Goal: Transaction & Acquisition: Book appointment/travel/reservation

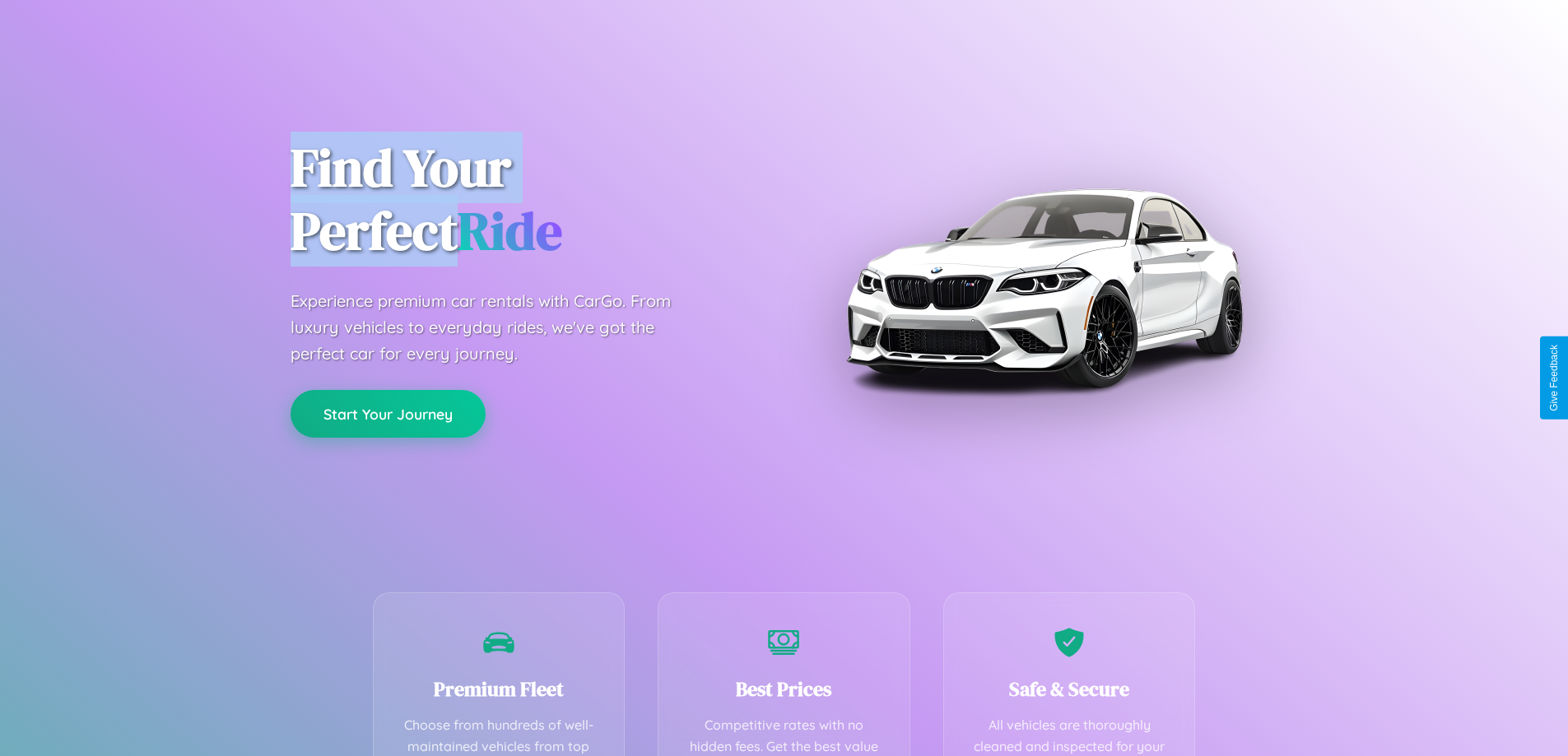
click at [388, 414] on button "Start Your Journey" at bounding box center [388, 415] width 195 height 48
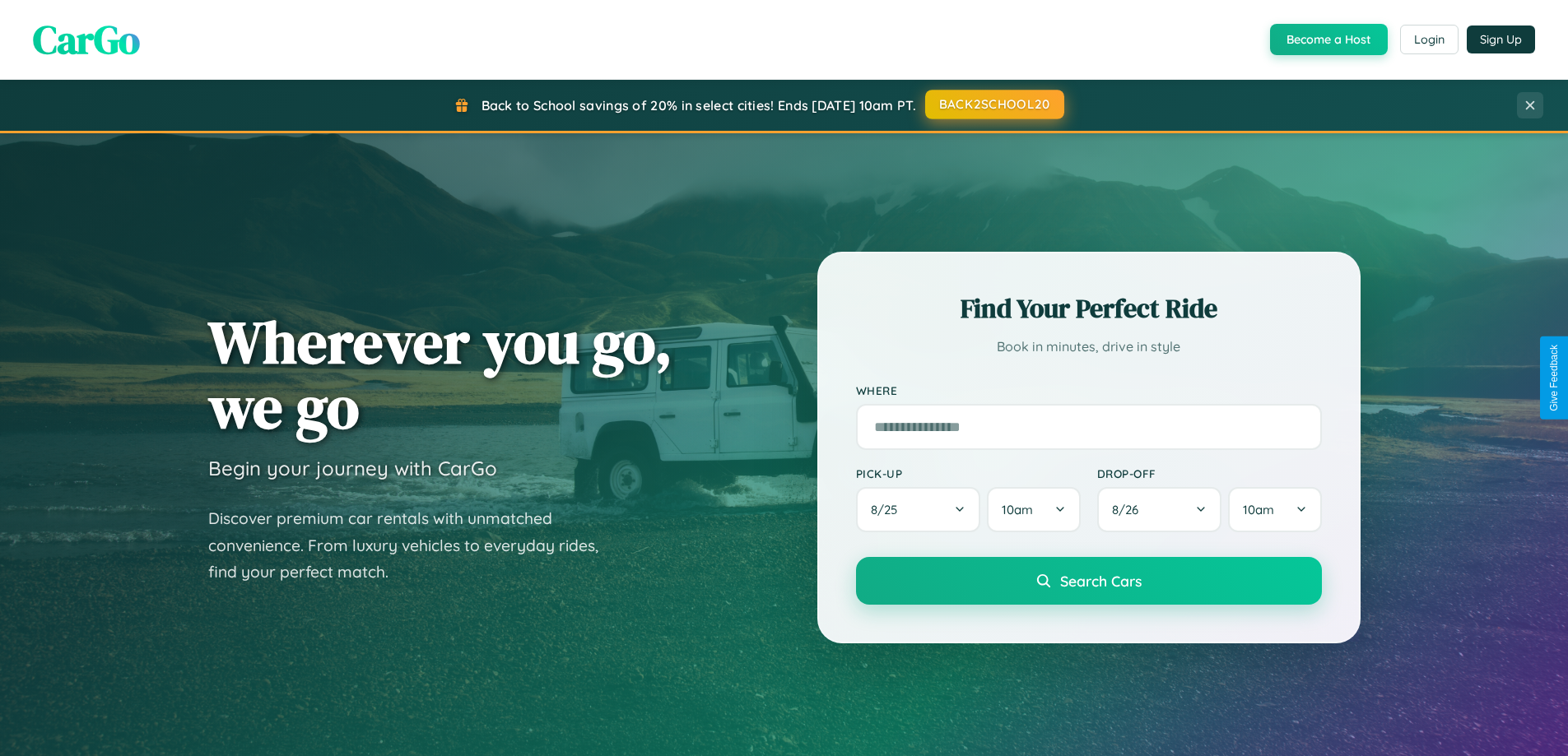
click at [994, 105] on button "BACK2SCHOOL20" at bounding box center [995, 105] width 139 height 30
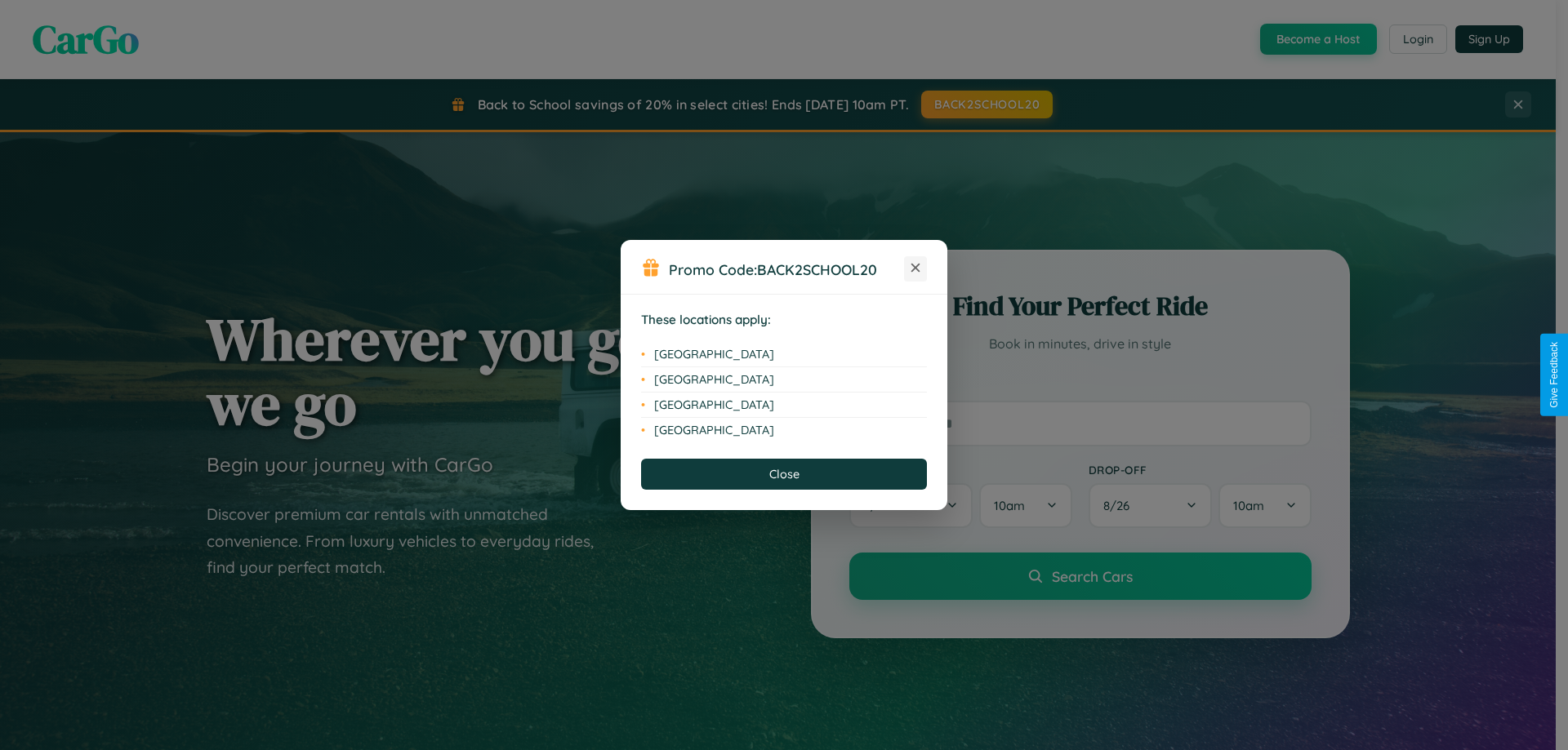
click at [915, 269] on icon at bounding box center [916, 268] width 9 height 9
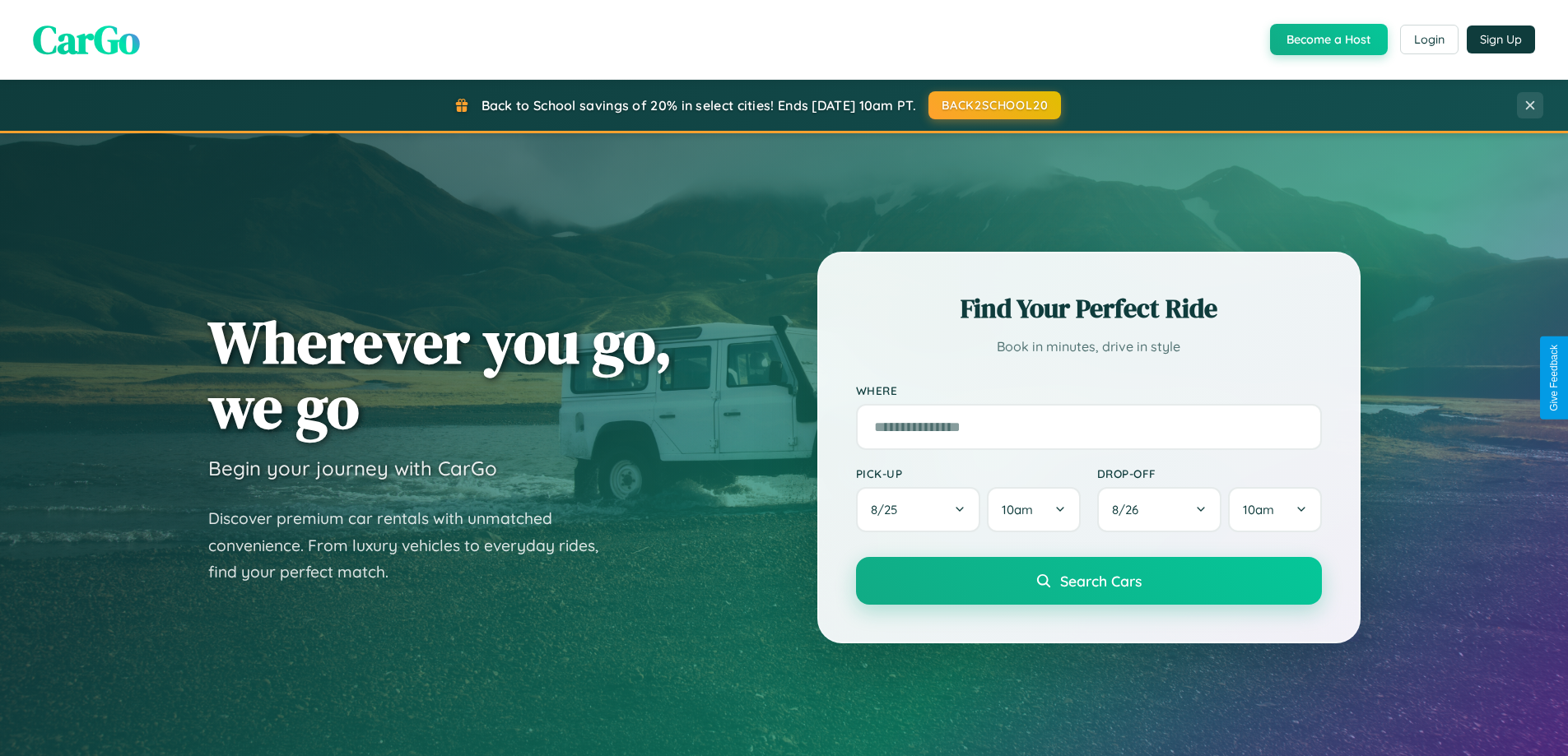
scroll to position [3167, 0]
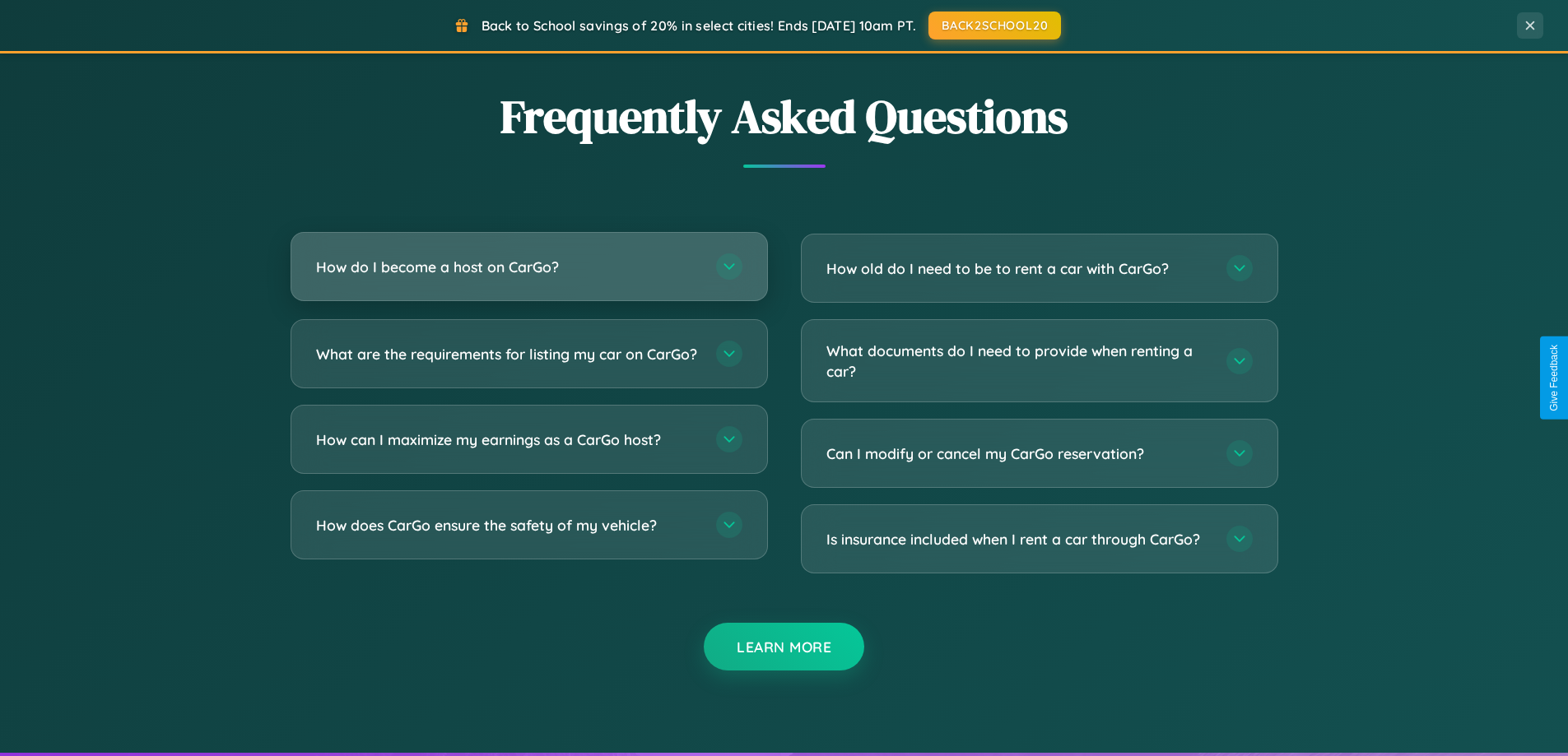
click at [529, 266] on h3 "How do I become a host on CarGo?" at bounding box center [508, 266] width 383 height 20
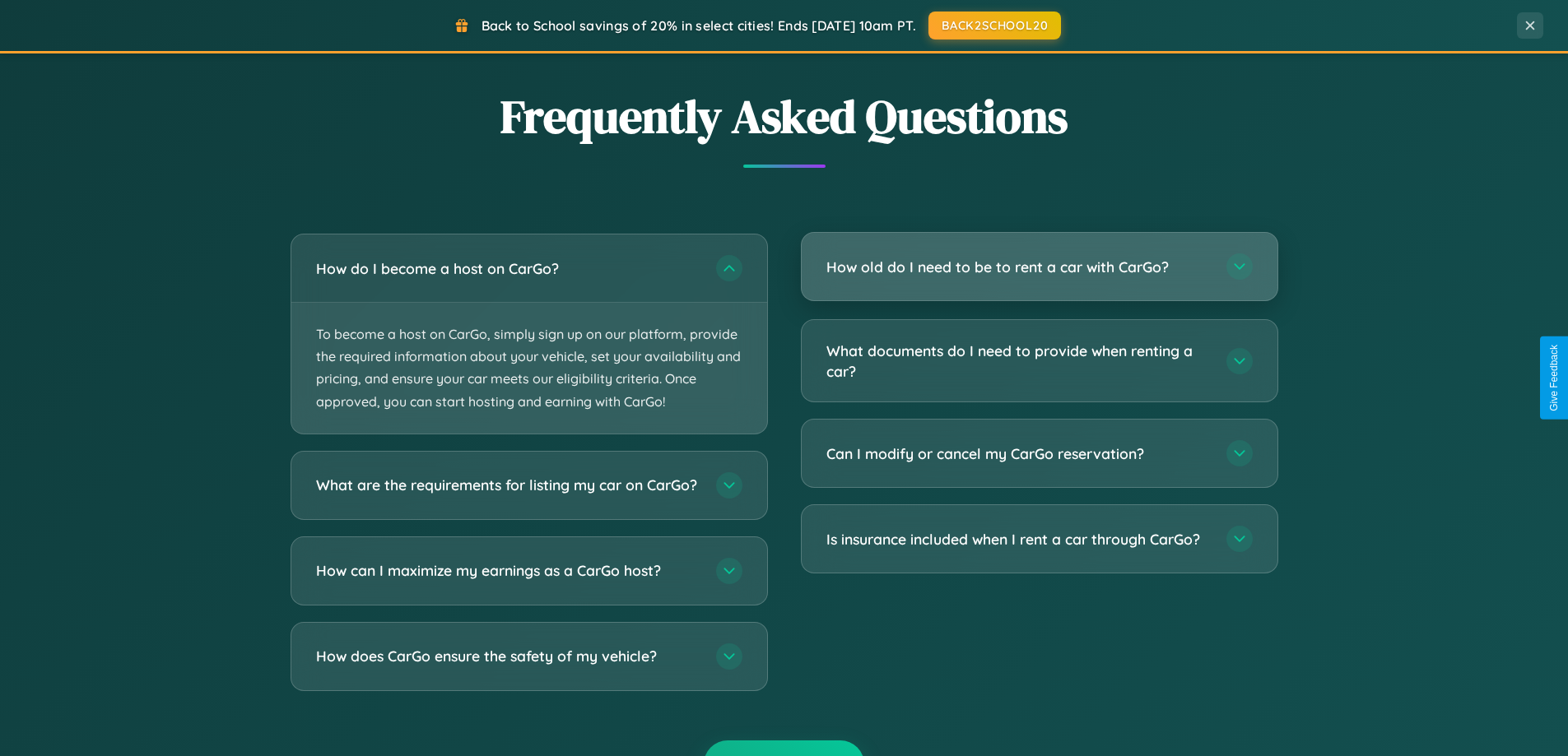
click at [1039, 266] on h3 "How old do I need to be to rent a car with CarGo?" at bounding box center [1018, 266] width 383 height 20
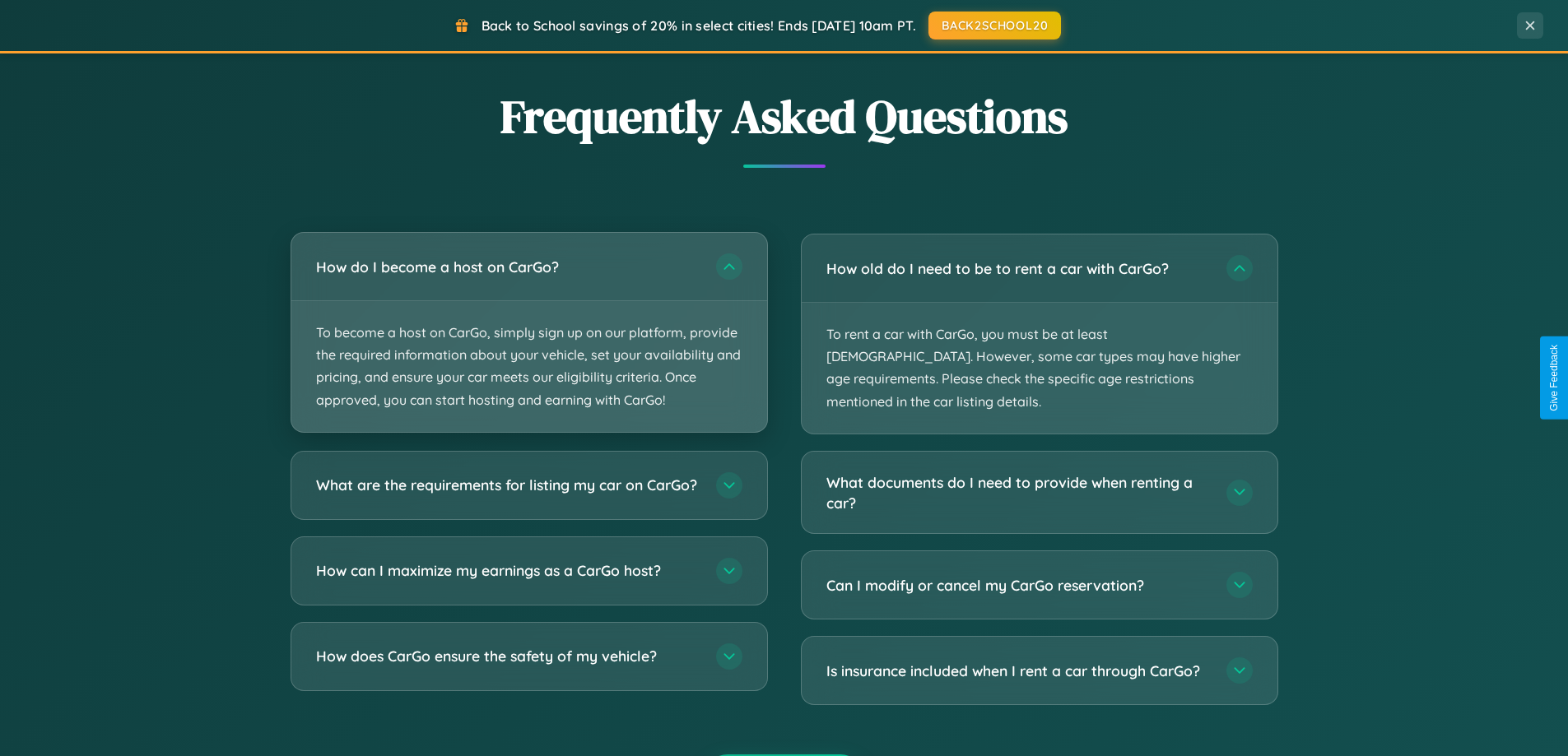
click at [529, 333] on p "To become a host on CarGo, simply sign up on our platform, provide the required…" at bounding box center [529, 366] width 476 height 130
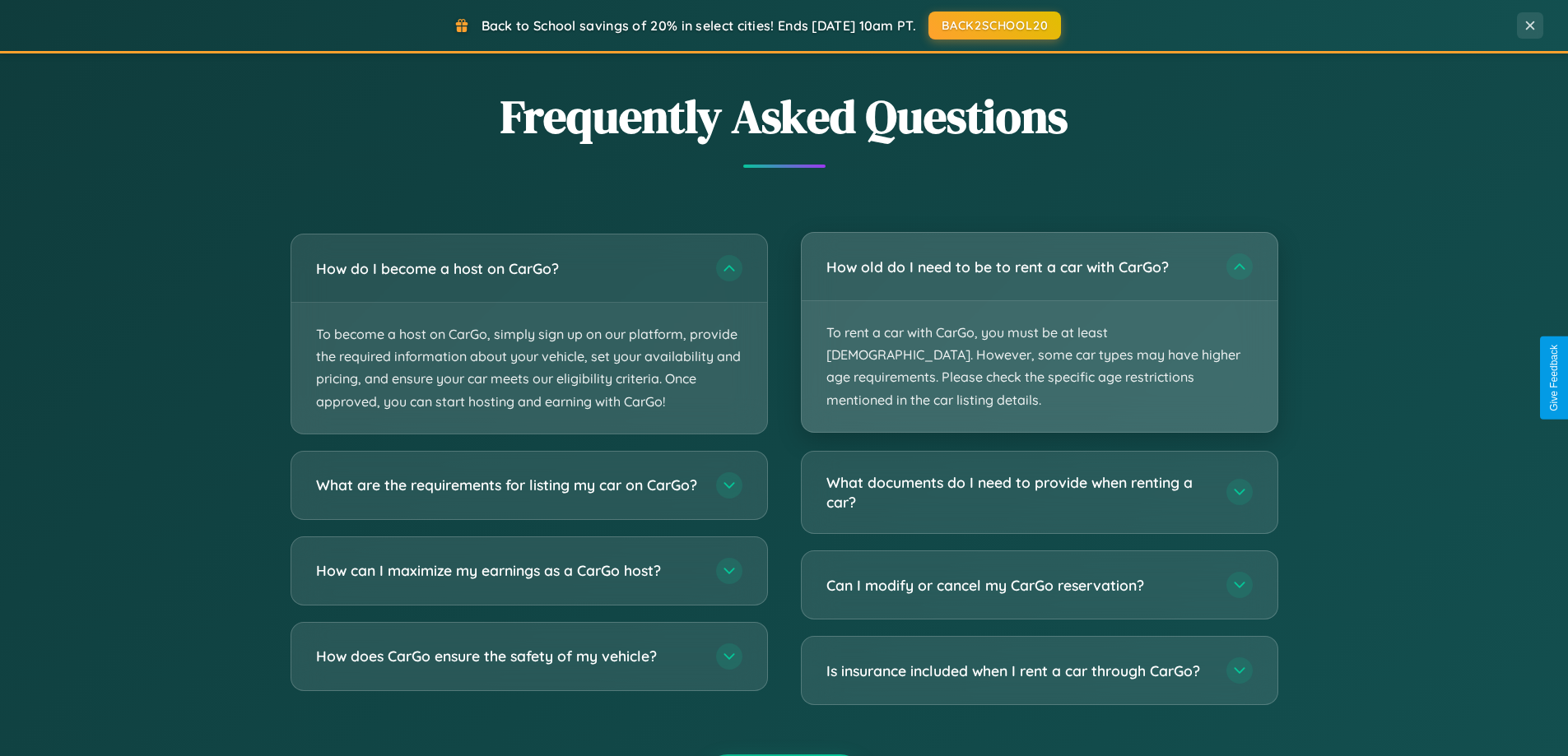
click at [1039, 321] on p "To rent a car with CarGo, you must be at least [DEMOGRAPHIC_DATA]. However, som…" at bounding box center [1039, 366] width 476 height 130
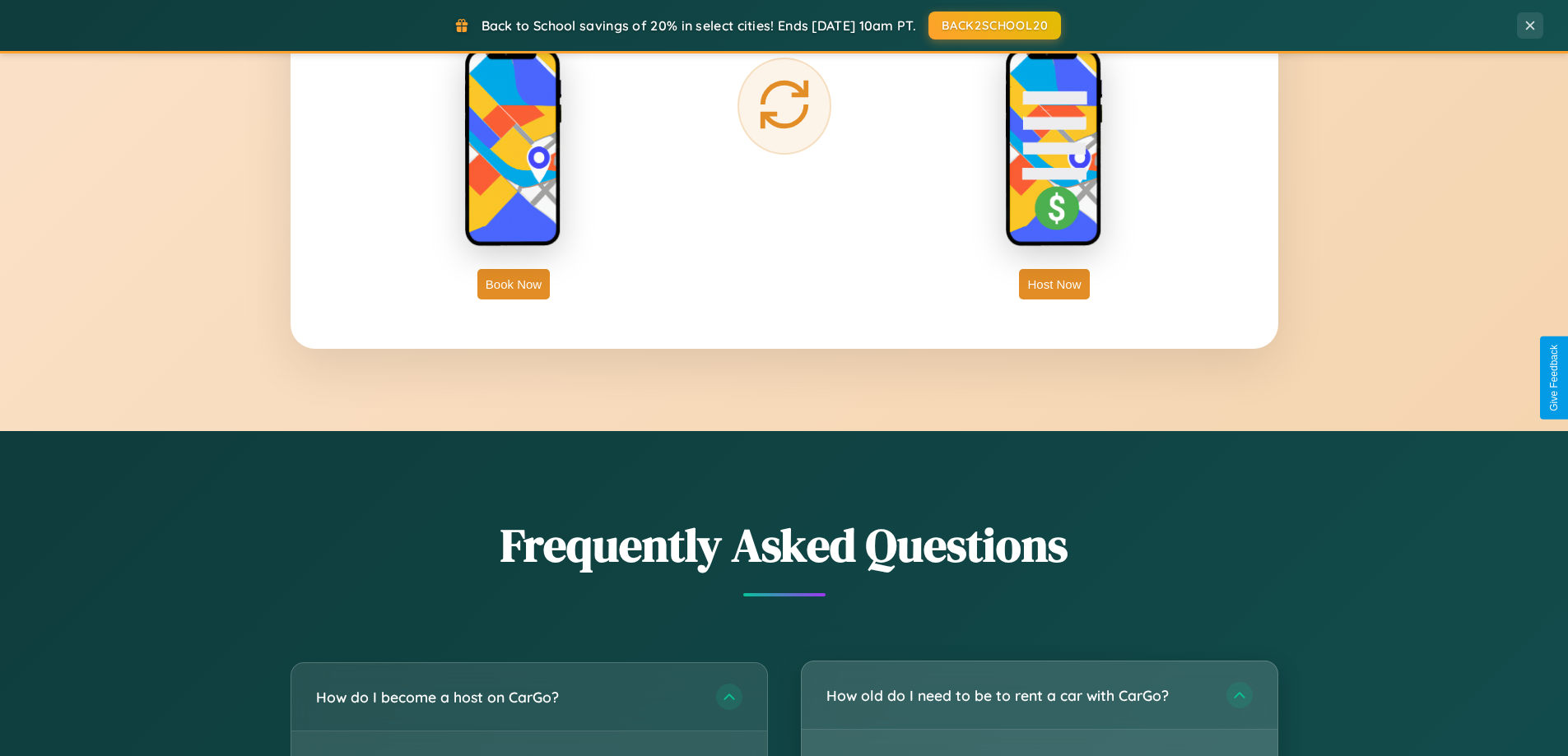
scroll to position [2645, 0]
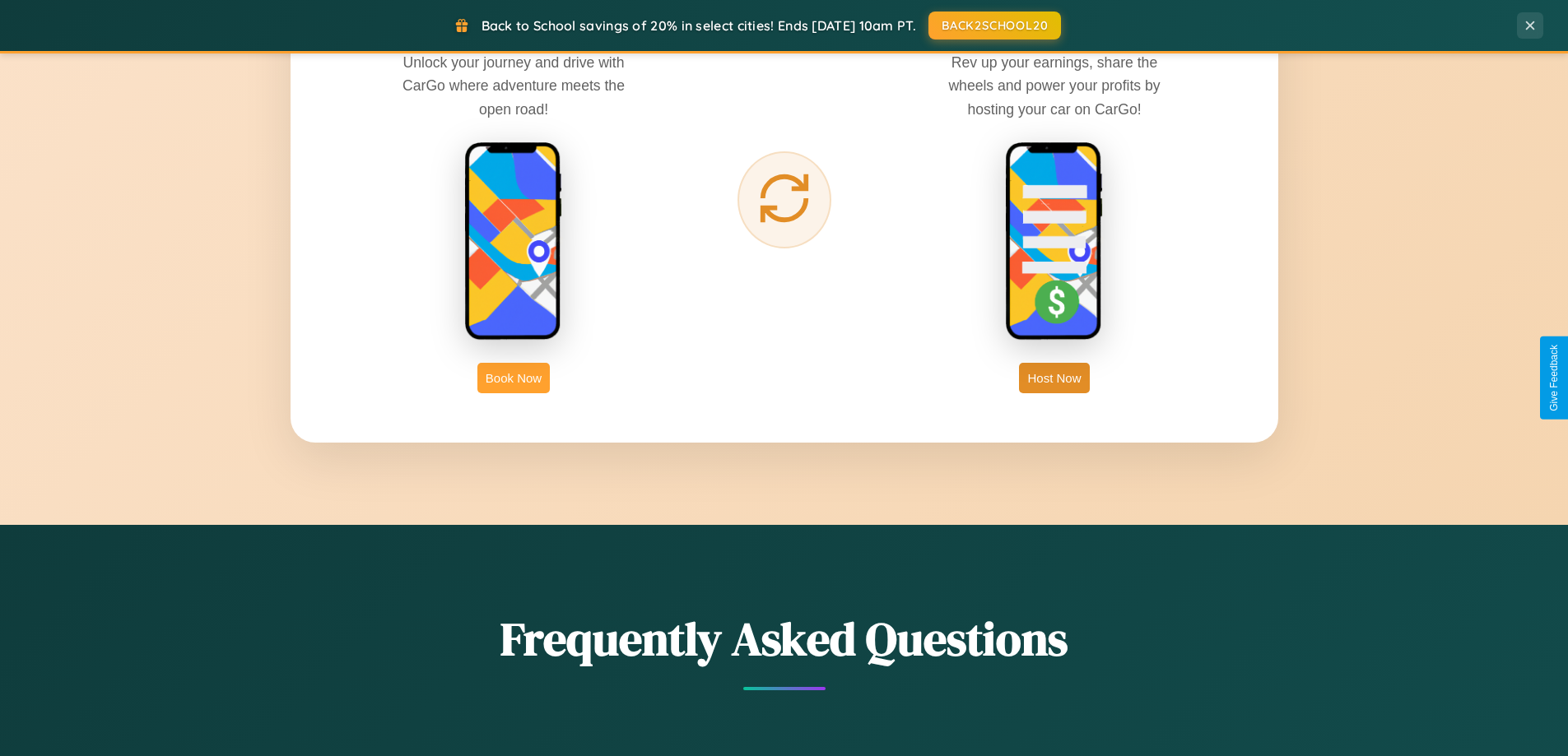
click at [514, 378] on button "Book Now" at bounding box center [514, 378] width 72 height 31
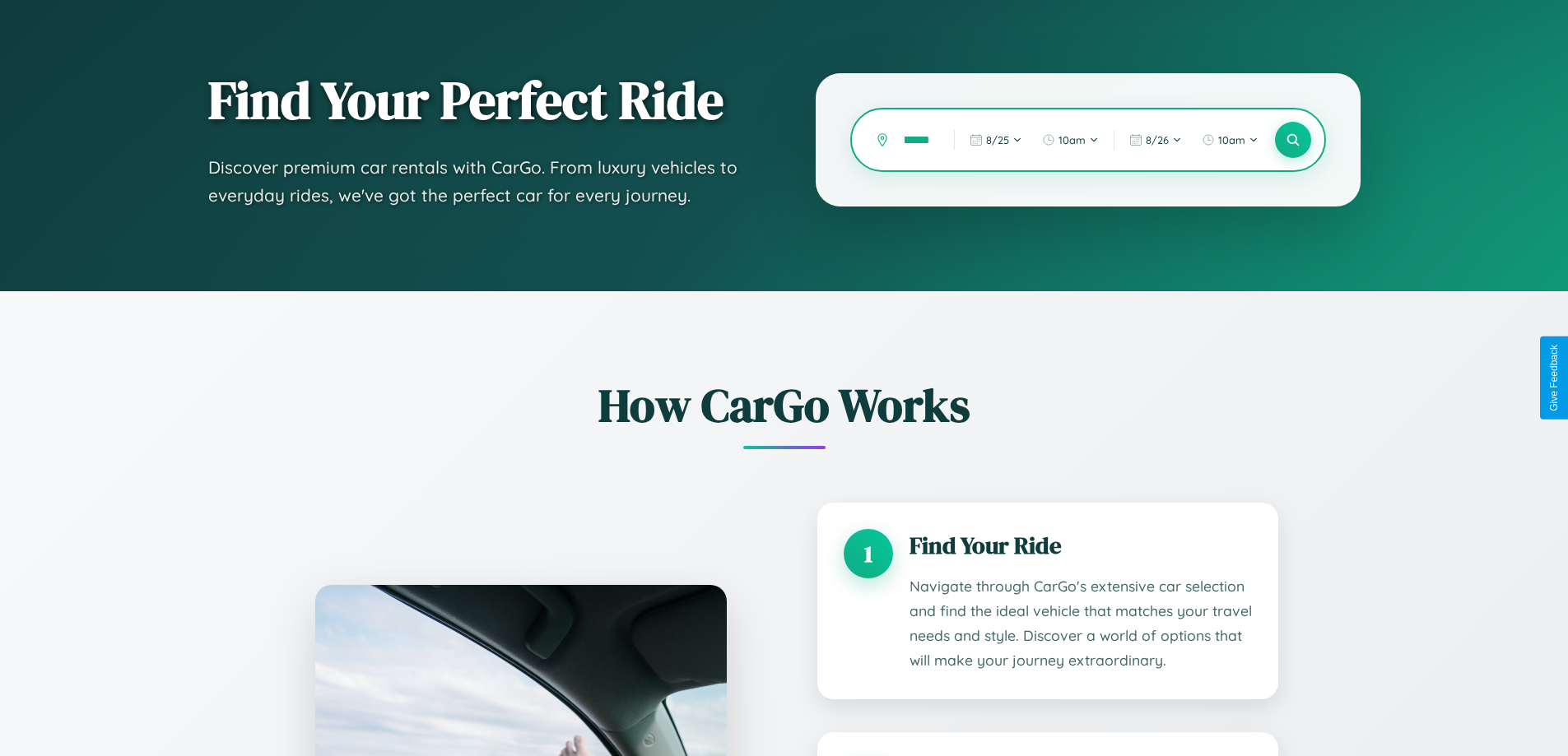
scroll to position [1372, 0]
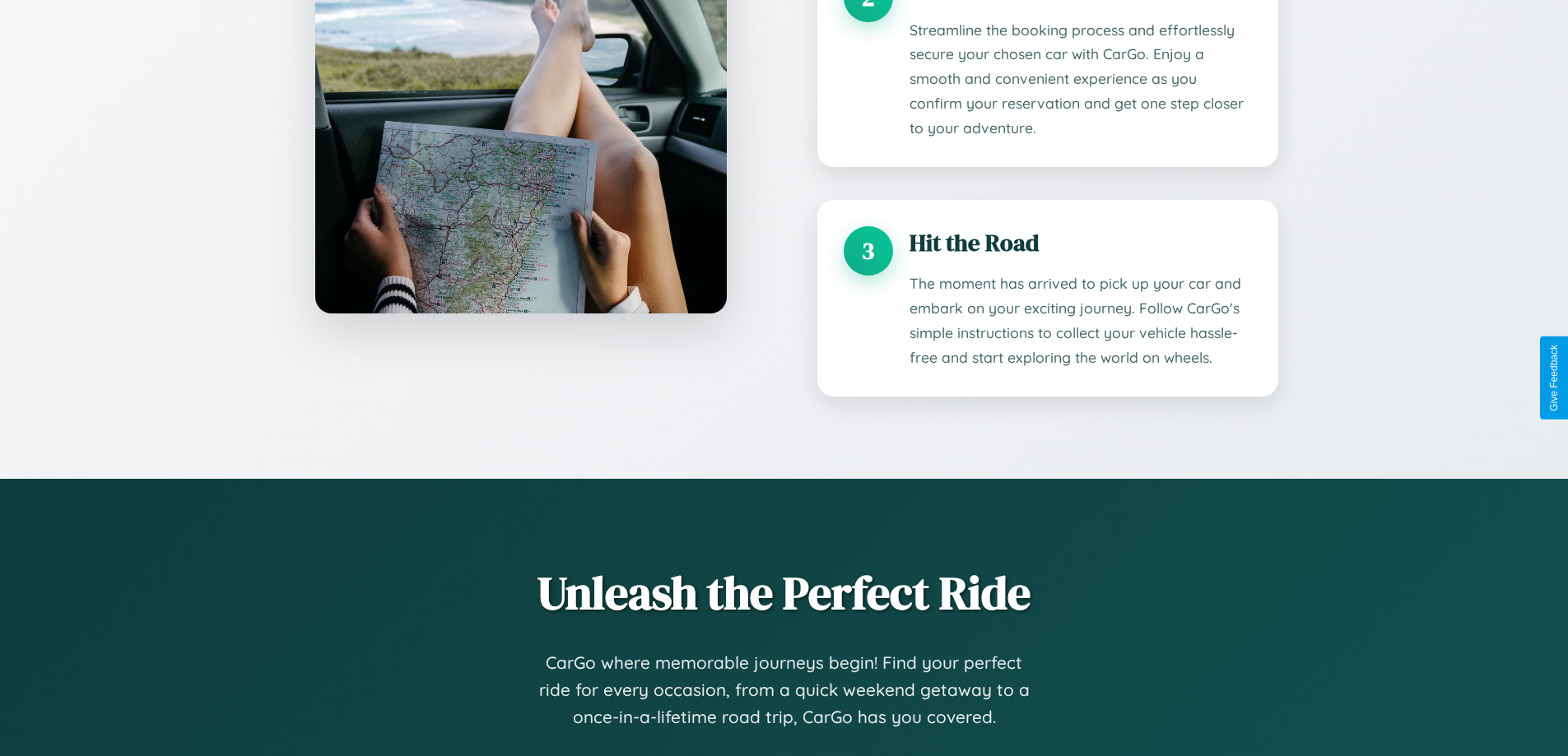
type input "******"
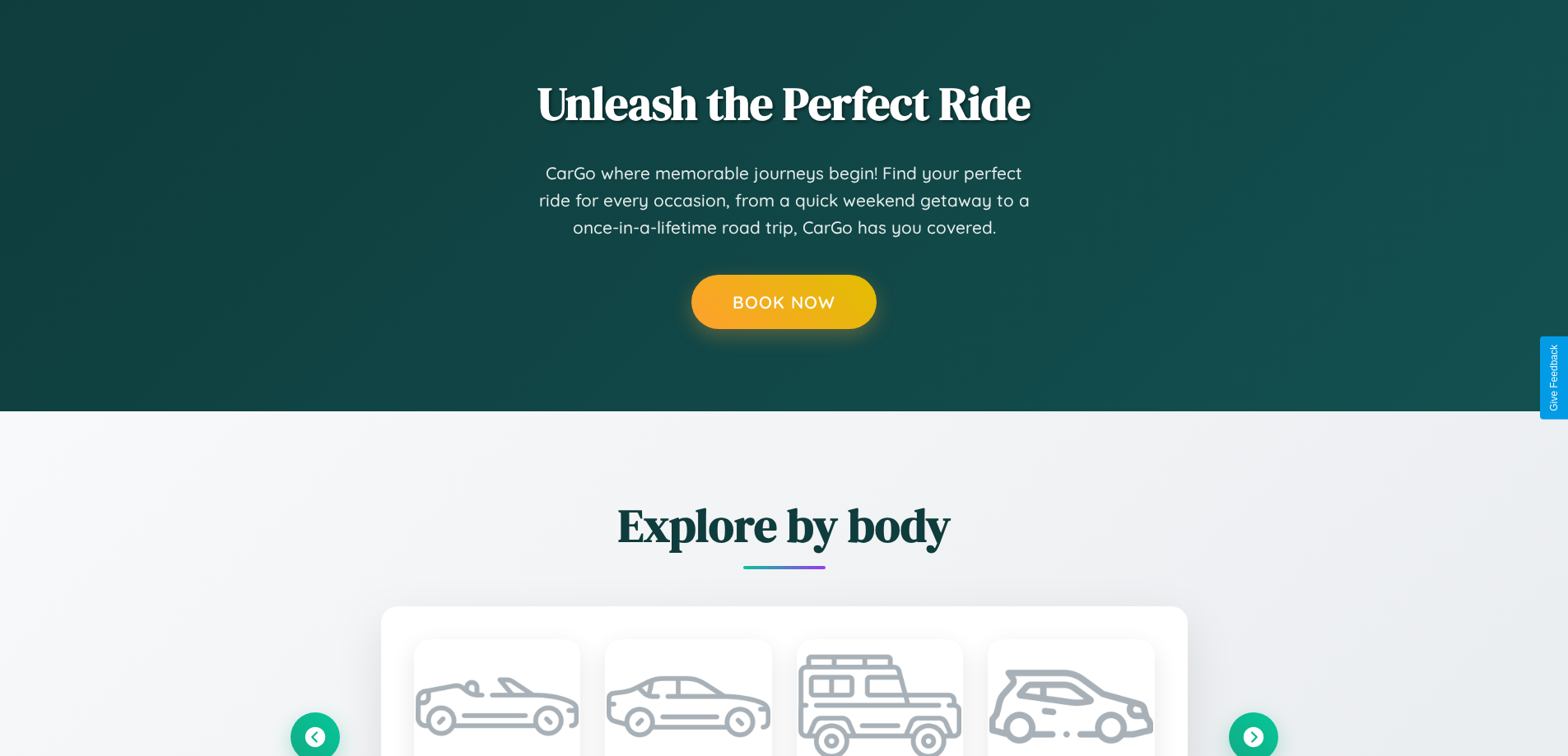
scroll to position [0, 0]
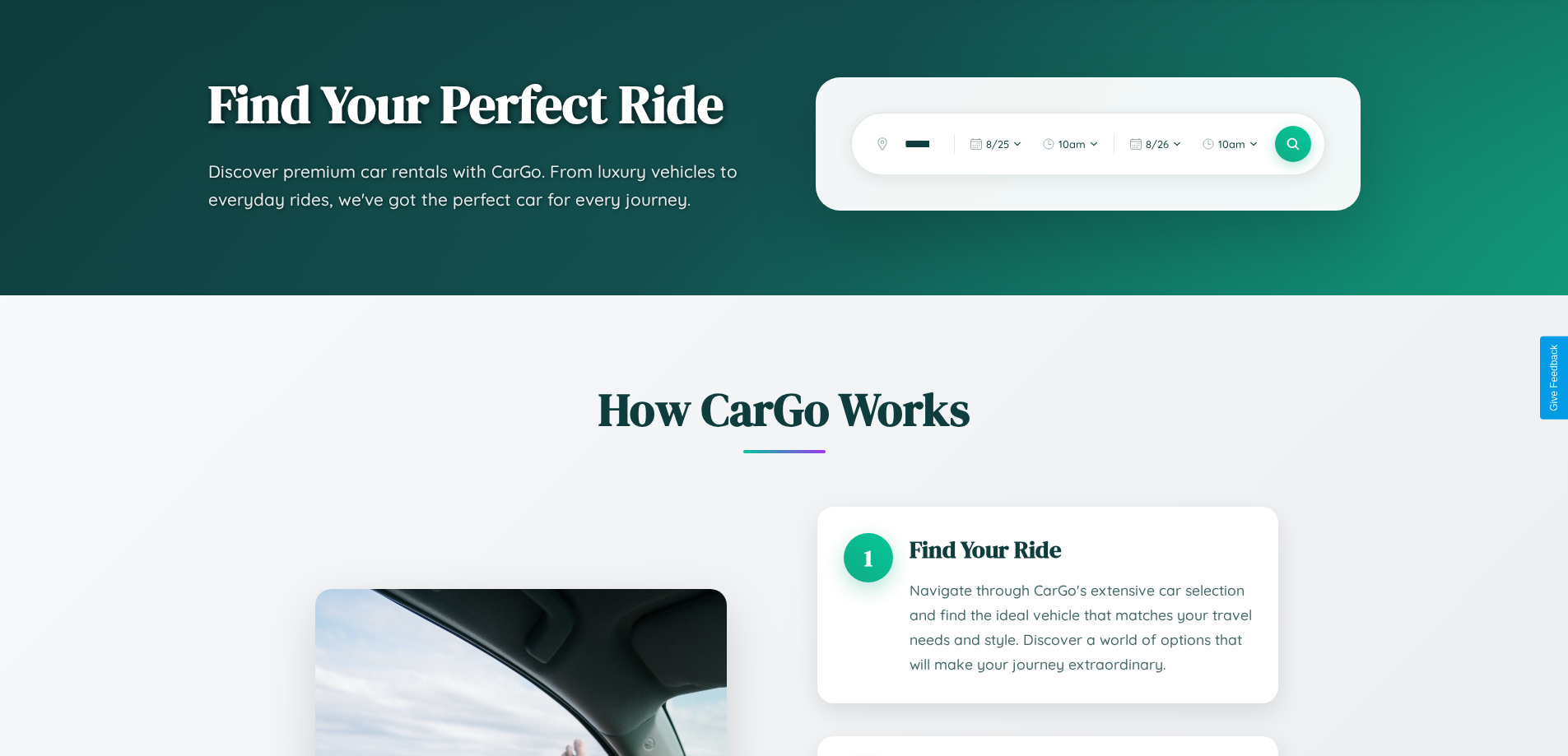
scroll to position [1372, 0]
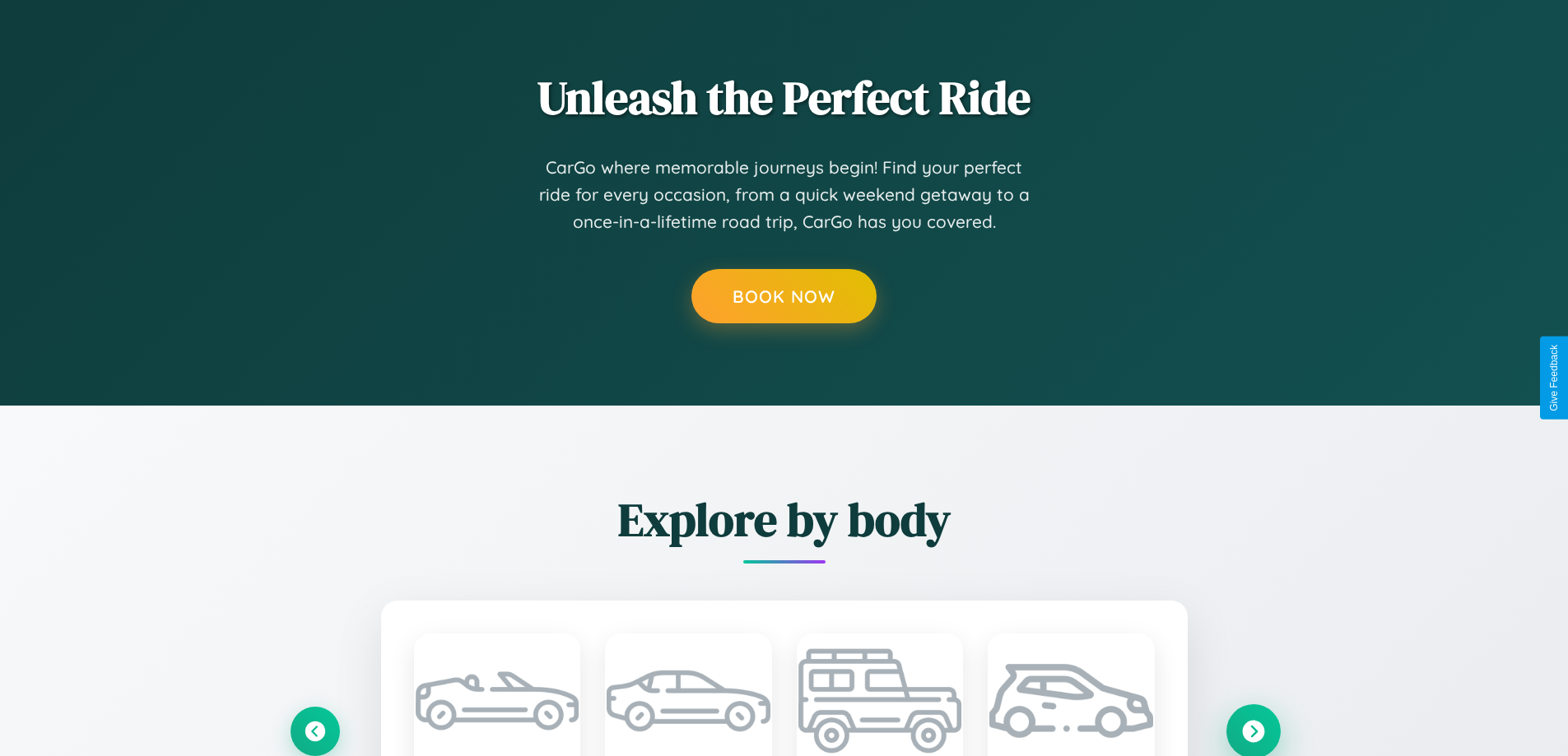
click at [1253, 731] on icon at bounding box center [1253, 731] width 22 height 22
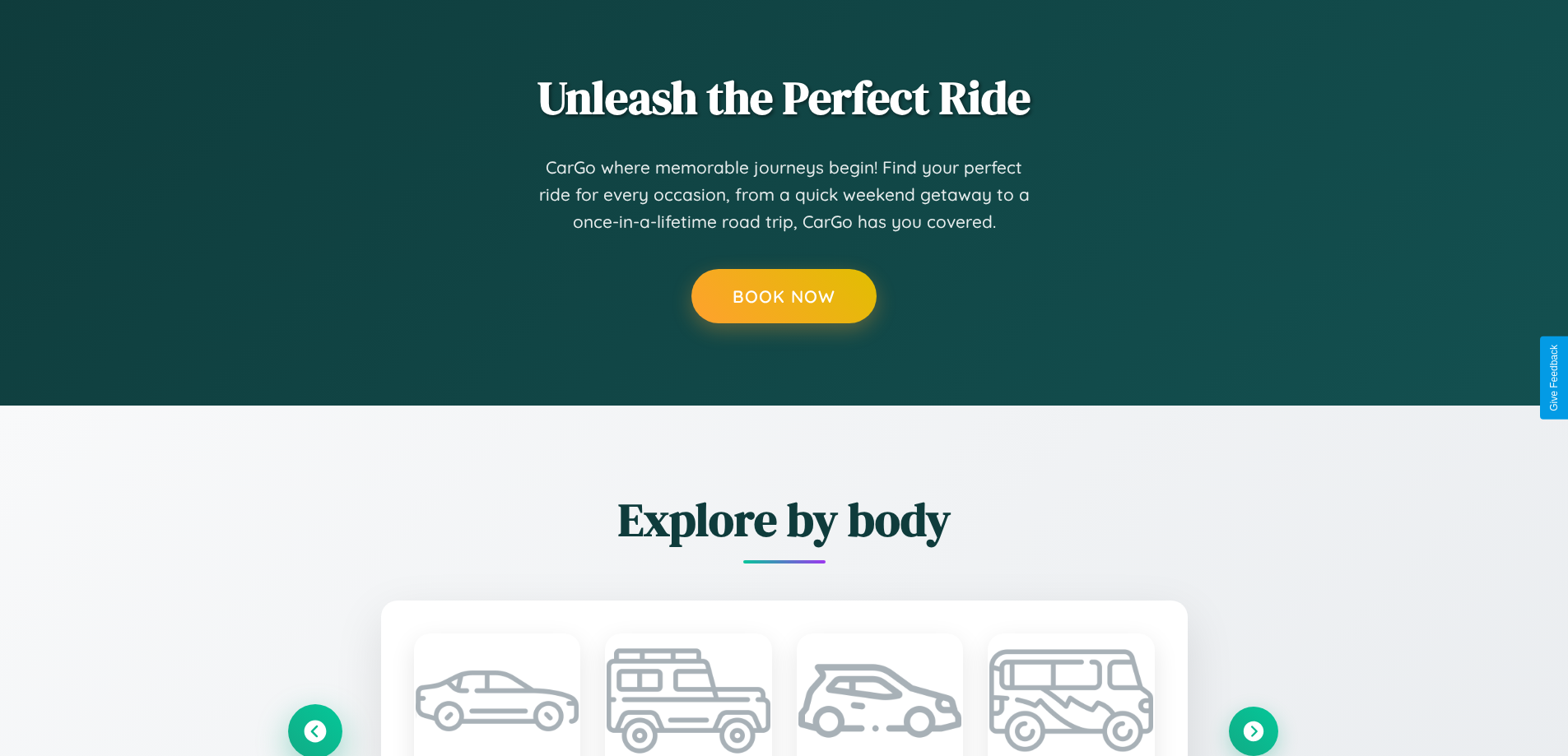
click at [315, 730] on icon at bounding box center [315, 731] width 27 height 27
